Goal: Information Seeking & Learning: Find specific fact

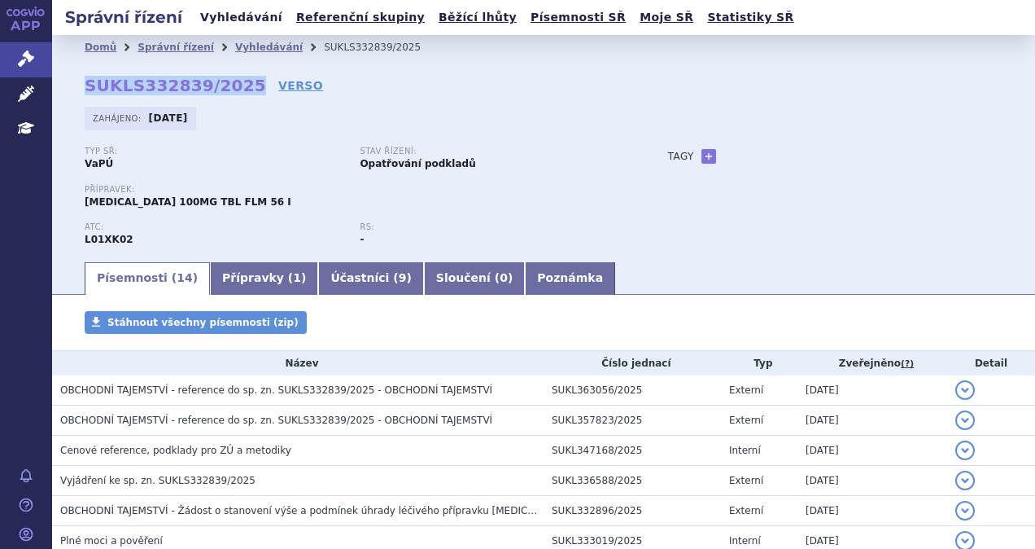
click at [231, 15] on link "Vyhledávání" at bounding box center [241, 18] width 92 height 22
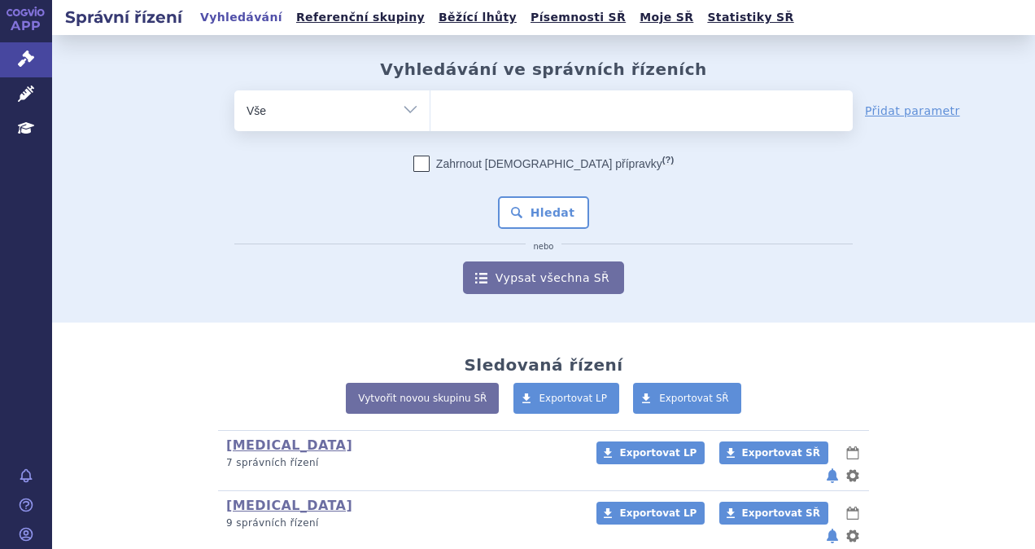
click at [501, 111] on ul at bounding box center [642, 107] width 422 height 34
click at [431, 111] on select at bounding box center [430, 110] width 1 height 41
type input "ke"
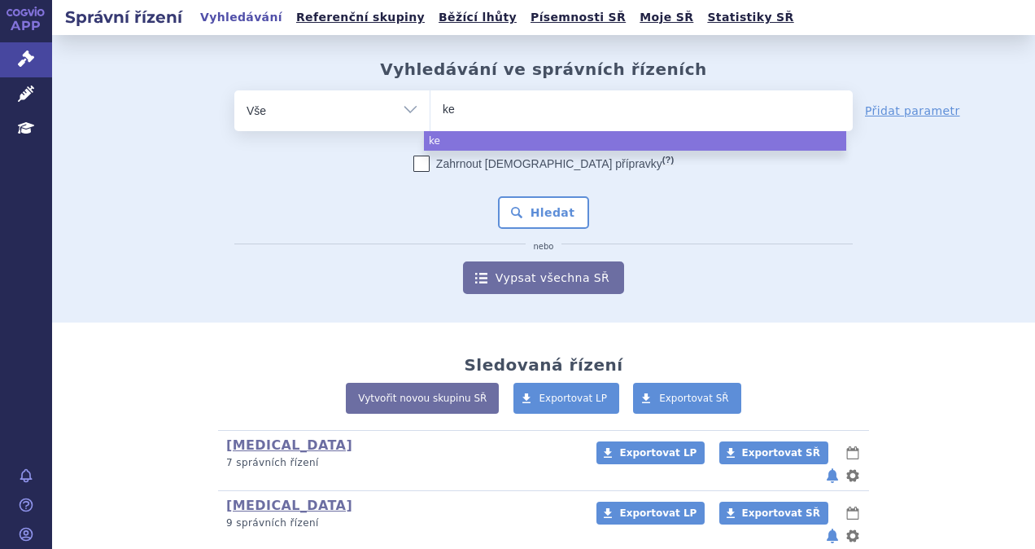
type input "key"
type input "keytr"
type input "keytrud"
type input "keytruda"
select select "keytruda"
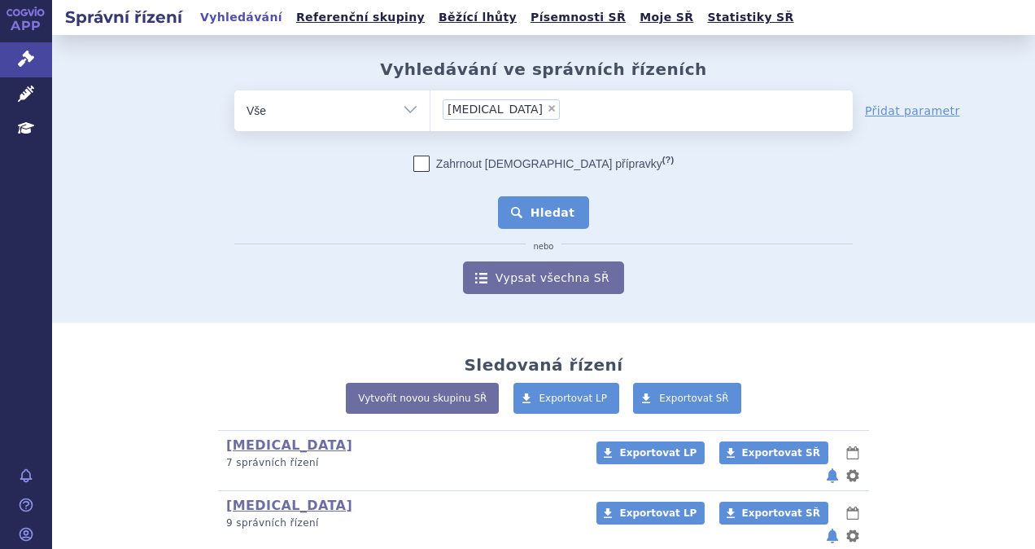
click at [546, 220] on button "Hledat" at bounding box center [544, 212] width 92 height 33
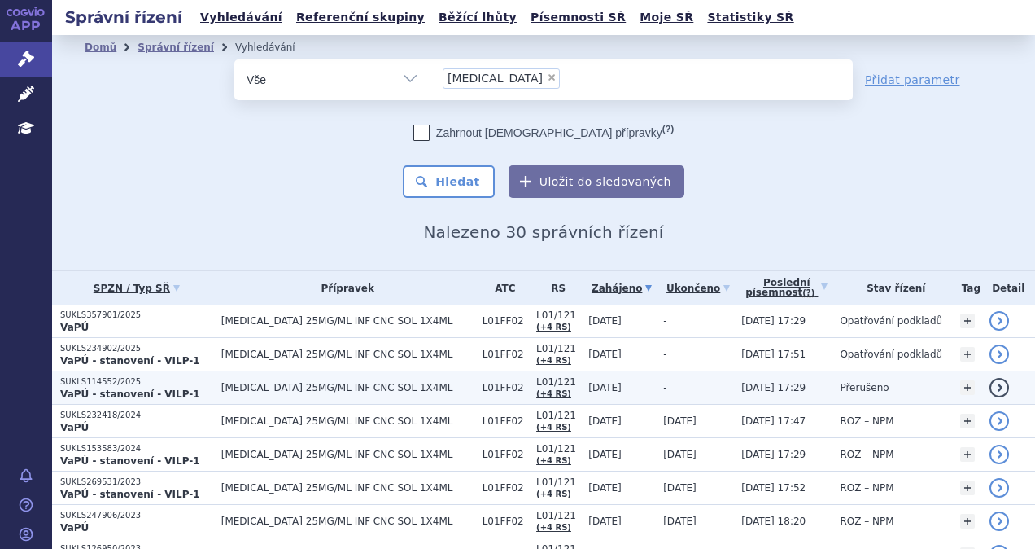
click at [309, 394] on td "[MEDICAL_DATA] 25MG/ML INF CNC SOL 1X4ML" at bounding box center [343, 387] width 261 height 33
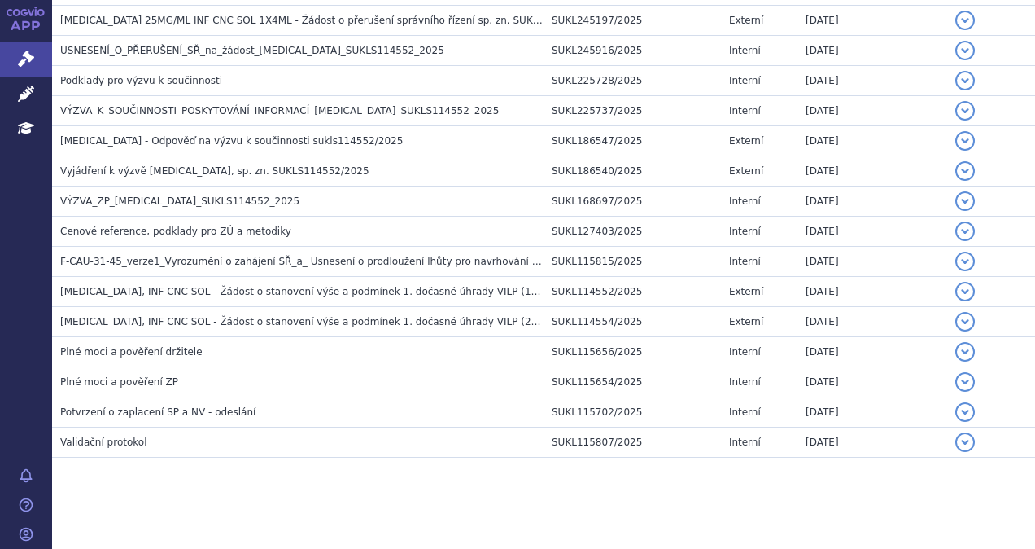
scroll to position [267, 0]
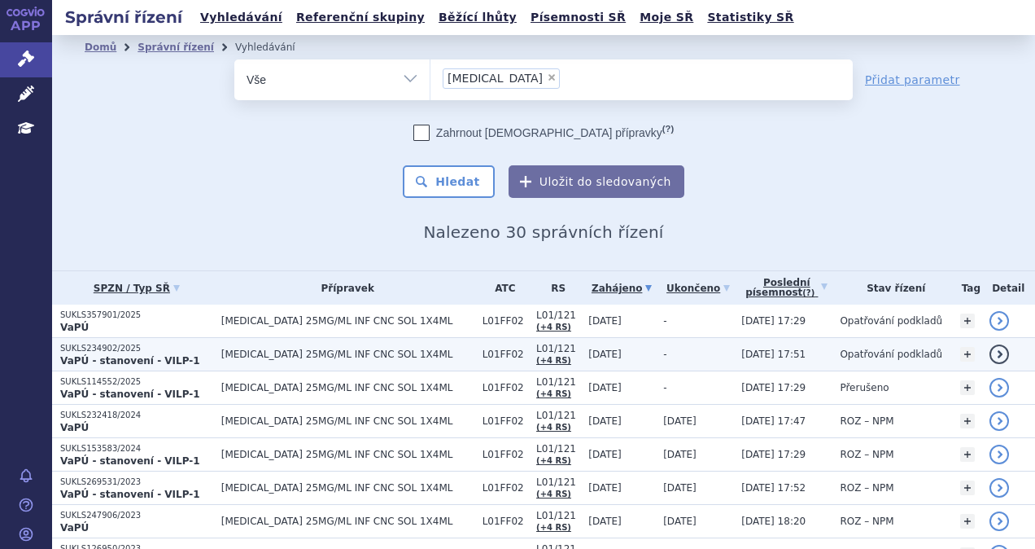
click at [399, 354] on span "[MEDICAL_DATA] 25MG/ML INF CNC SOL 1X4ML" at bounding box center [347, 353] width 253 height 11
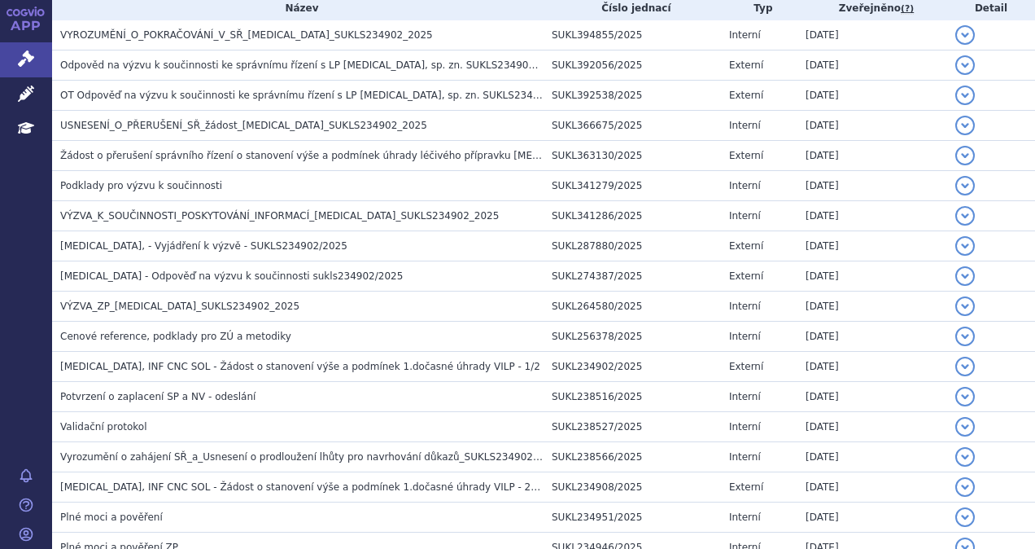
scroll to position [462, 0]
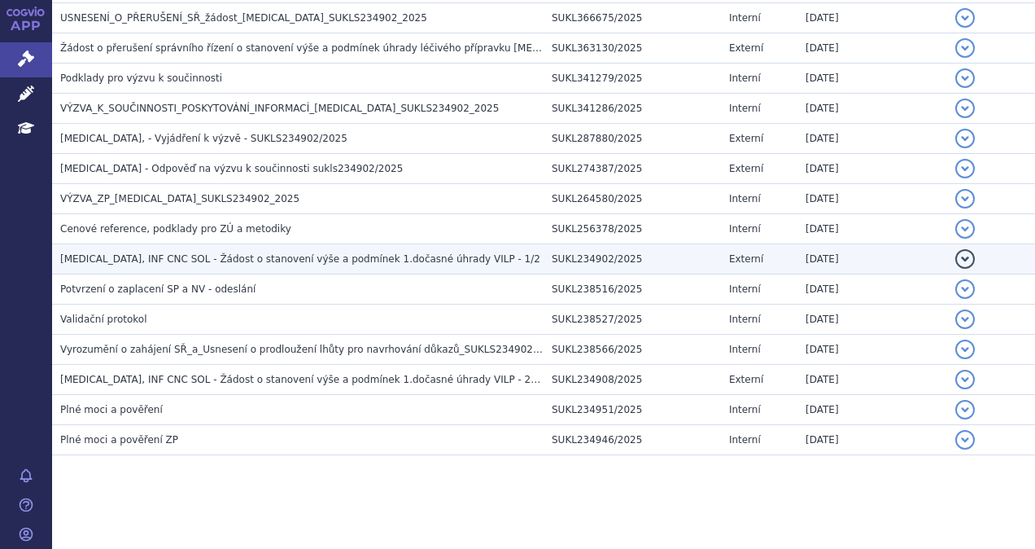
click at [327, 256] on span "KEYTRUDA, INF CNC SOL - Žádost o stanovení výše a podmínek 1.dočasné úhrady VIL…" at bounding box center [300, 258] width 480 height 11
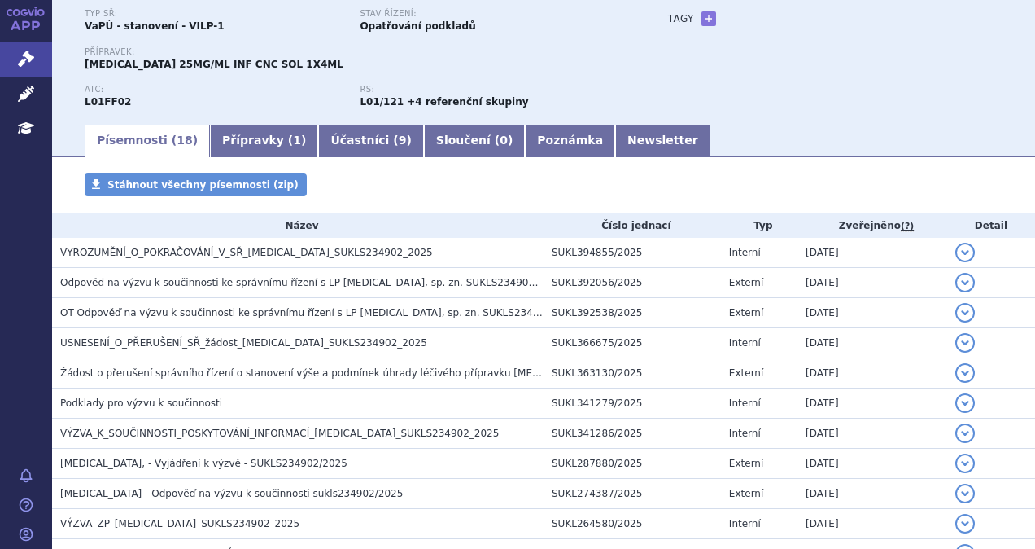
scroll to position [138, 0]
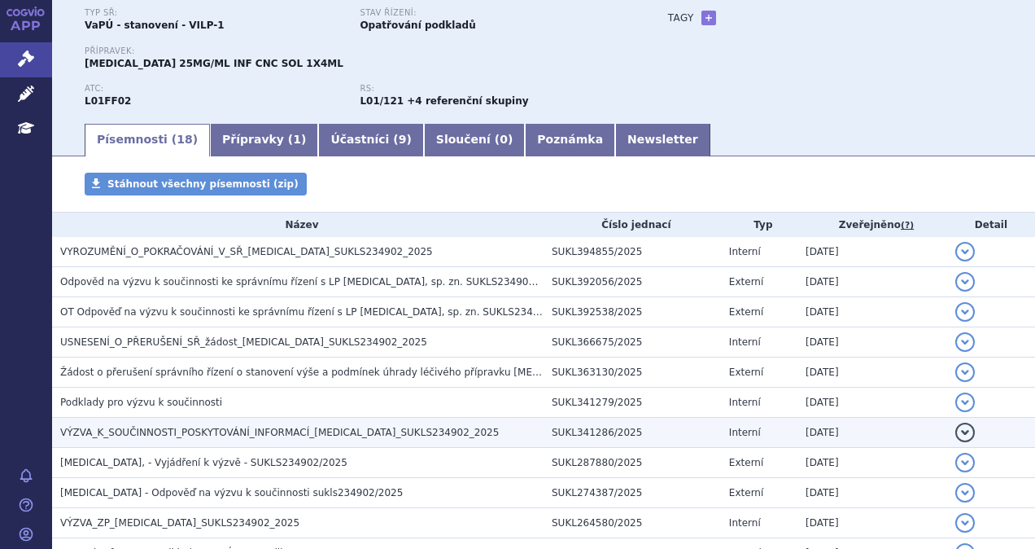
click at [256, 435] on span "VÝZVA_K_SOUČINNOSTI_POSKYTOVÁNÍ_INFORMACÍ_[MEDICAL_DATA]_SUKLS234902_2025" at bounding box center [279, 431] width 439 height 11
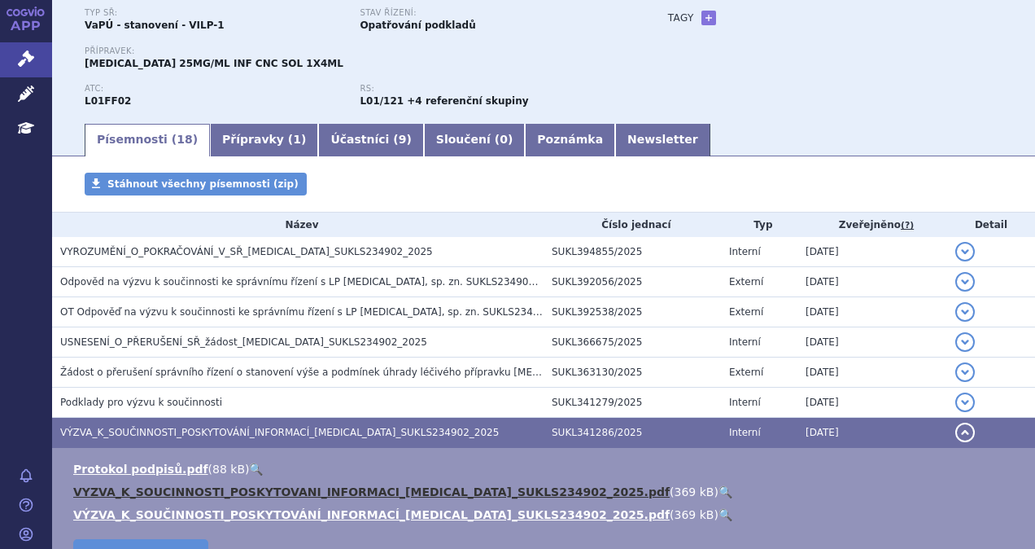
click at [320, 487] on link "VYZVA_K_SOUCINNOSTI_POSKYTOVANI_INFORMACI_[MEDICAL_DATA]_SUKLS234902_2025.pdf" at bounding box center [371, 491] width 597 height 13
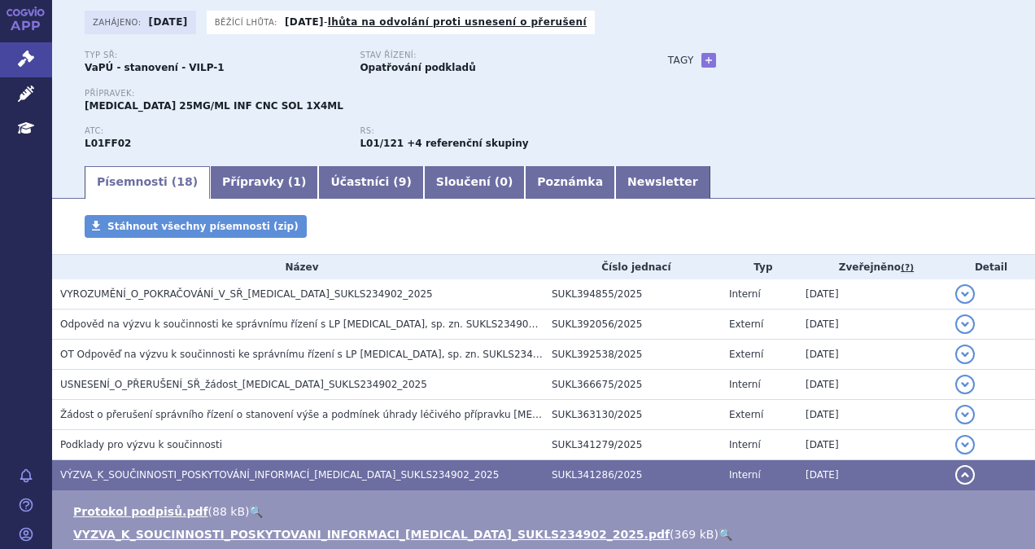
scroll to position [57, 0]
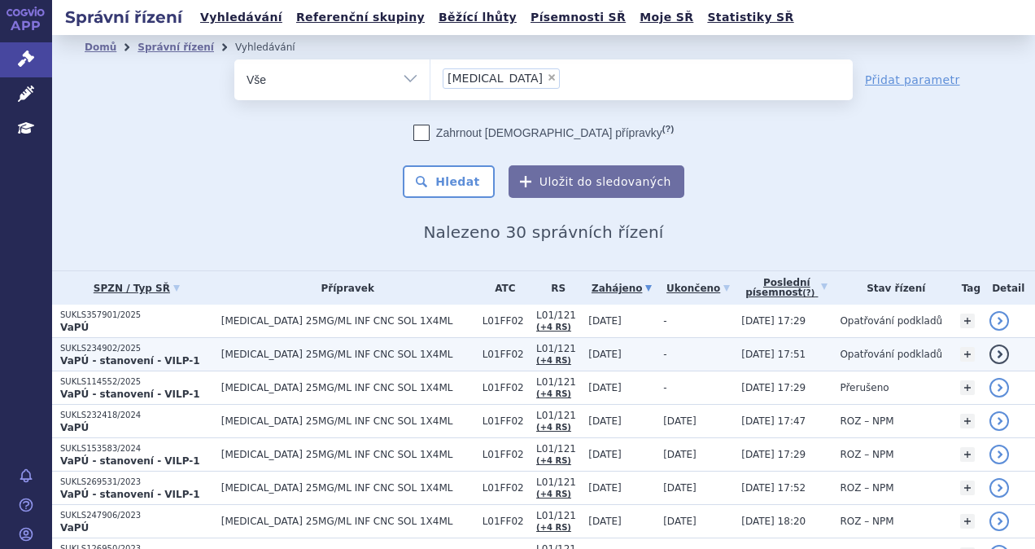
click at [168, 356] on strong "VaPÚ - stanovení - VILP-1" at bounding box center [130, 360] width 140 height 11
